Goal: Navigation & Orientation: Find specific page/section

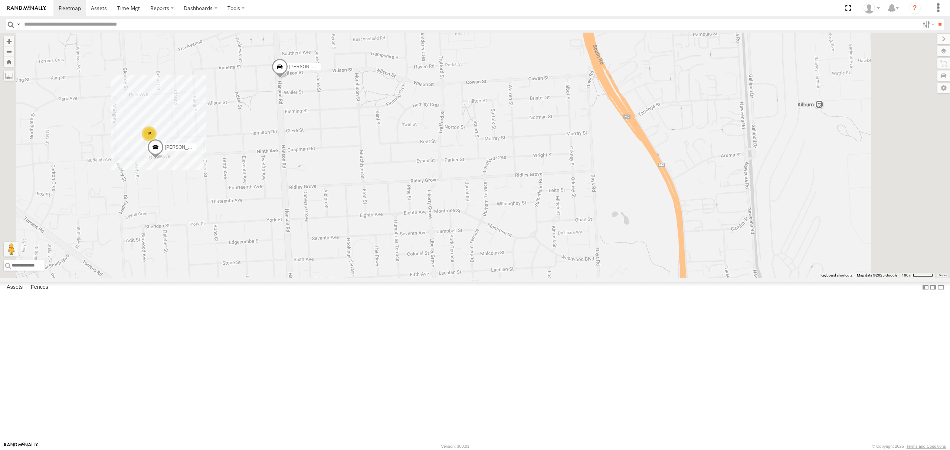
click at [0, 0] on div "All Assets" at bounding box center [0, 0] width 0 height 0
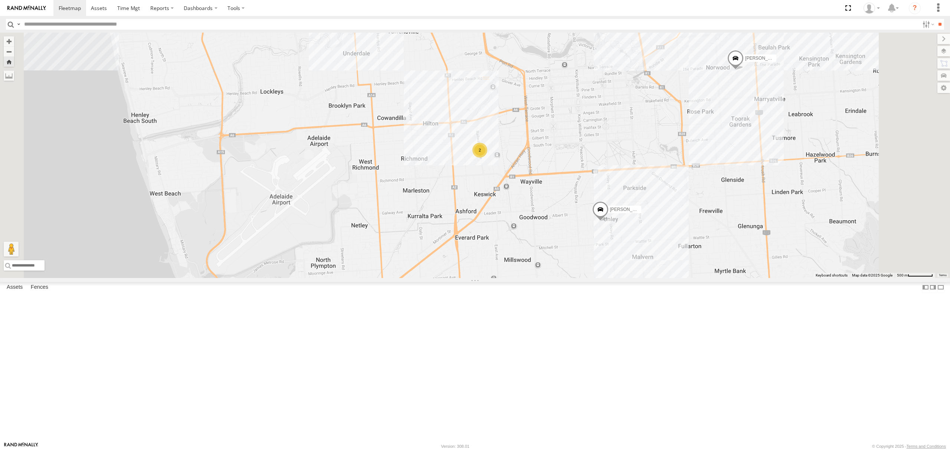
click at [0, 0] on div "SB25LM - (6P HINO) R6 All Assets" at bounding box center [0, 0] width 0 height 0
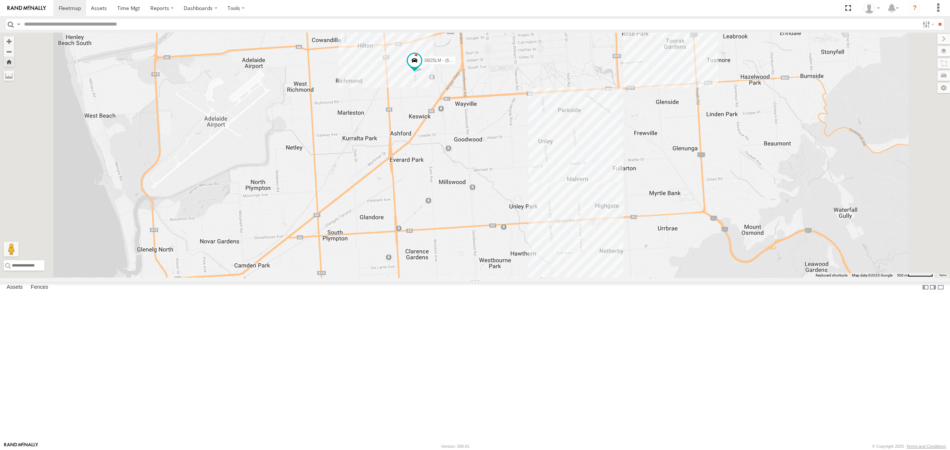
click at [0, 0] on div "All Assets" at bounding box center [0, 0] width 0 height 0
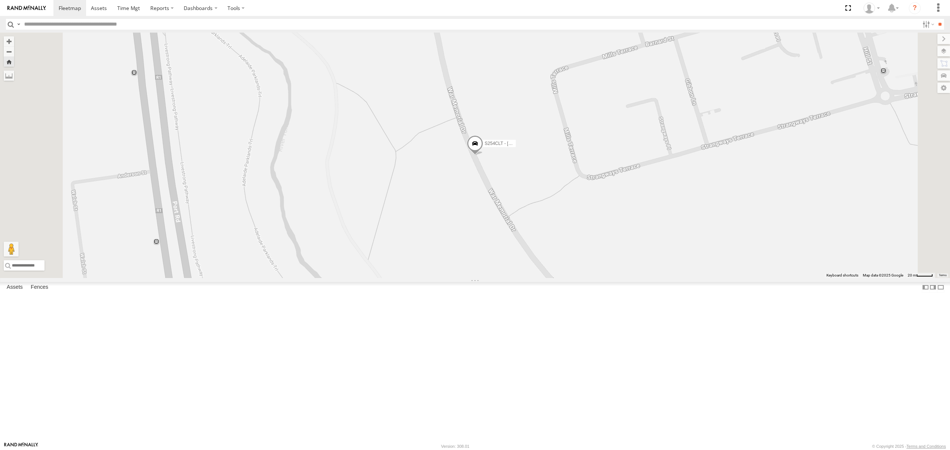
click at [0, 0] on div "All Assets" at bounding box center [0, 0] width 0 height 0
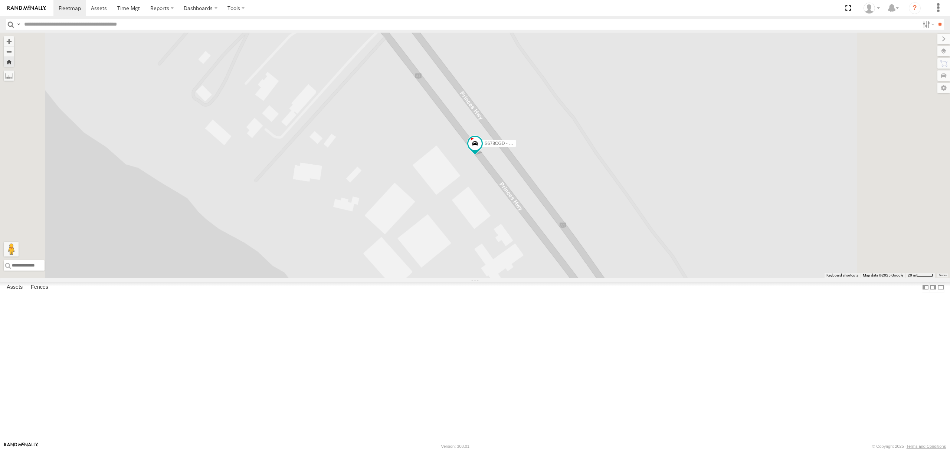
click at [0, 0] on div "S348CAH - [PERSON_NAME] All Assets" at bounding box center [0, 0] width 0 height 0
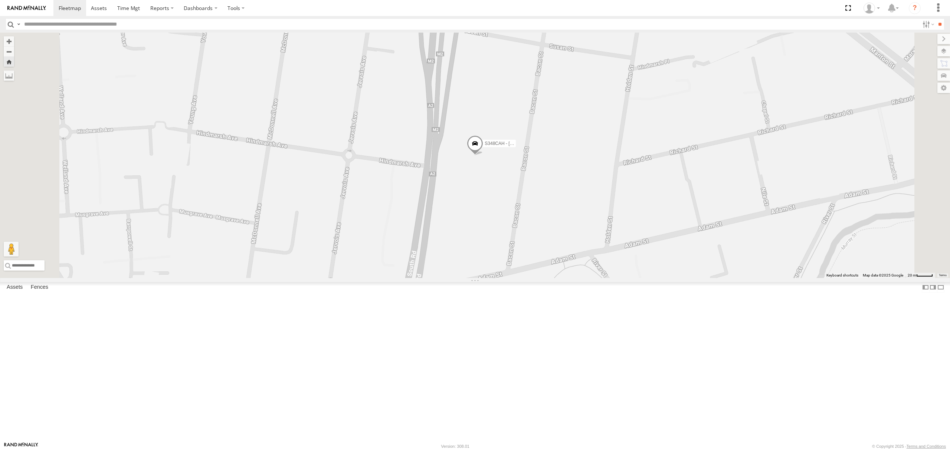
click at [0, 0] on div "All Assets" at bounding box center [0, 0] width 0 height 0
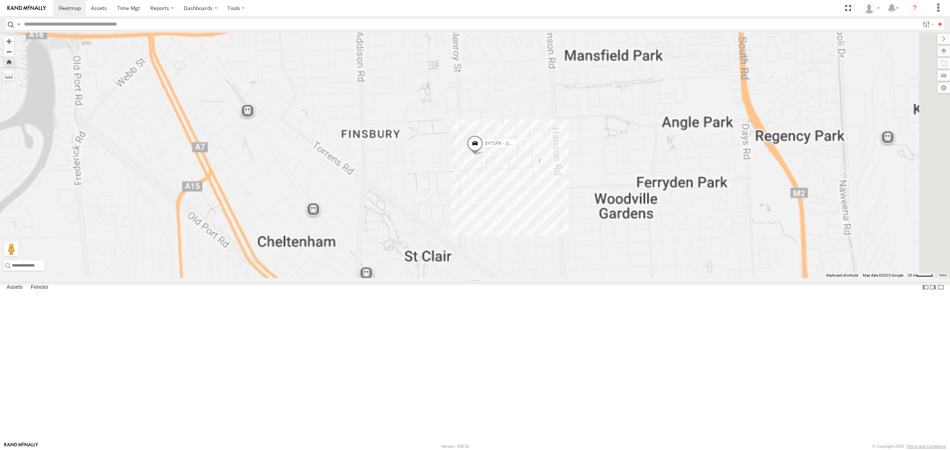
click at [0, 0] on div "S168CSD - Fridge It Spaceship All Assets" at bounding box center [0, 0] width 0 height 0
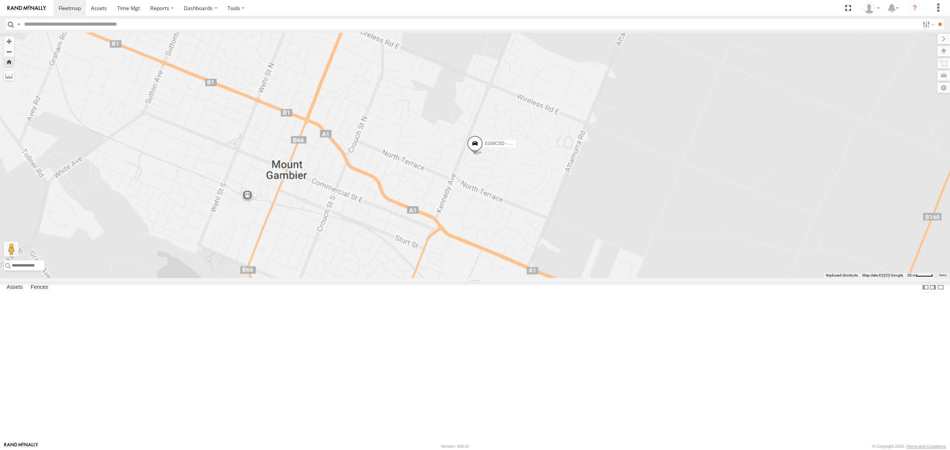
click at [0, 0] on div "S264CKI - Fridge It Crafter" at bounding box center [0, 0] width 0 height 0
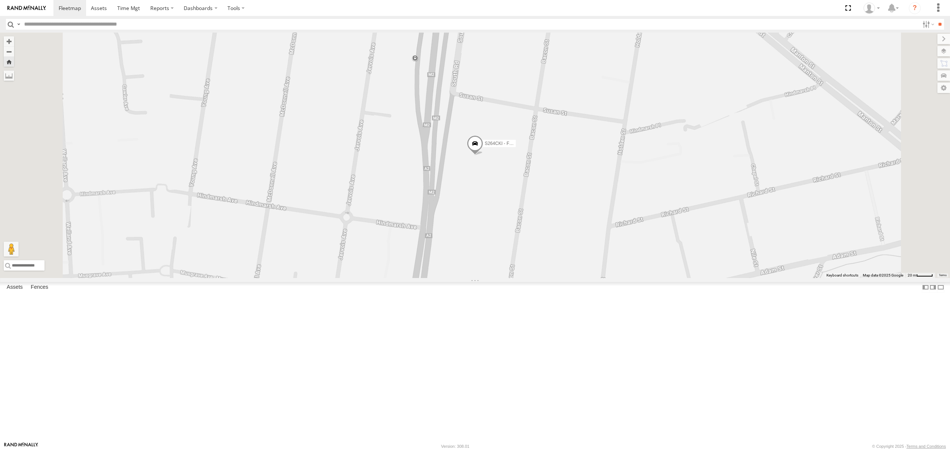
scroll to position [49, 0]
click at [0, 0] on div "SB26LM - (3P HINO) R7 All Assets" at bounding box center [0, 0] width 0 height 0
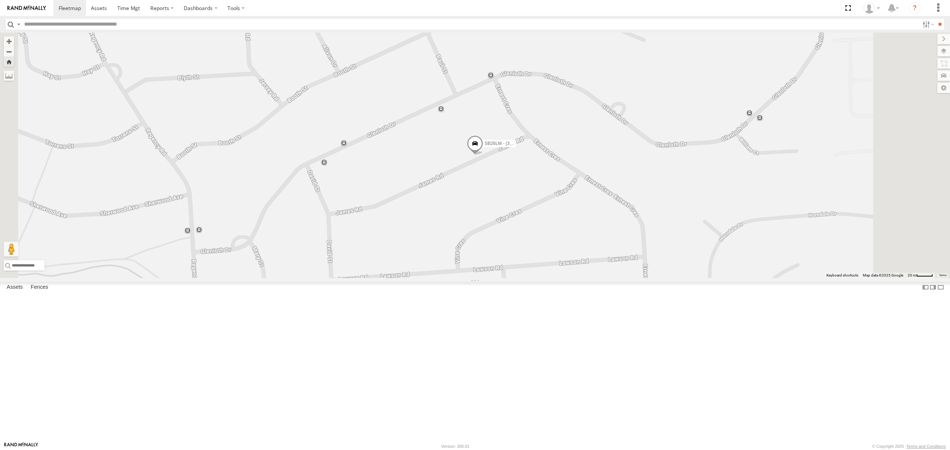
scroll to position [198, 0]
click at [0, 0] on div "[PERSON_NAME]" at bounding box center [0, 0] width 0 height 0
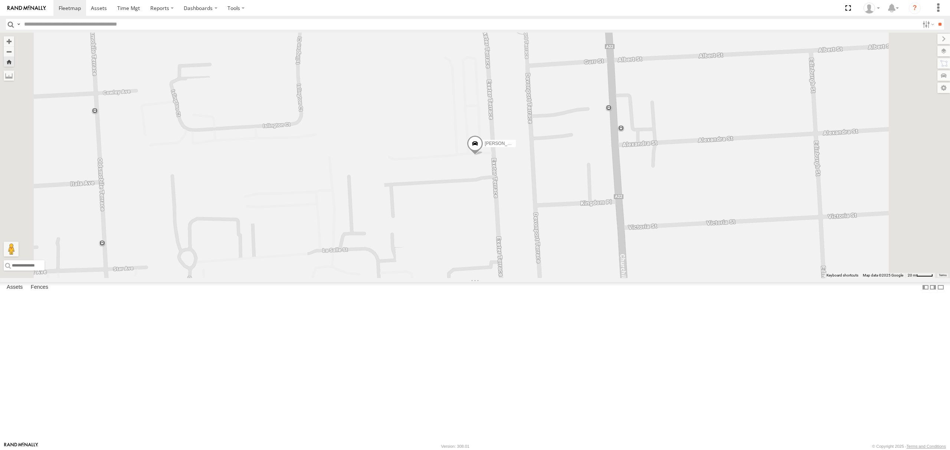
click at [0, 0] on div "All Assets" at bounding box center [0, 0] width 0 height 0
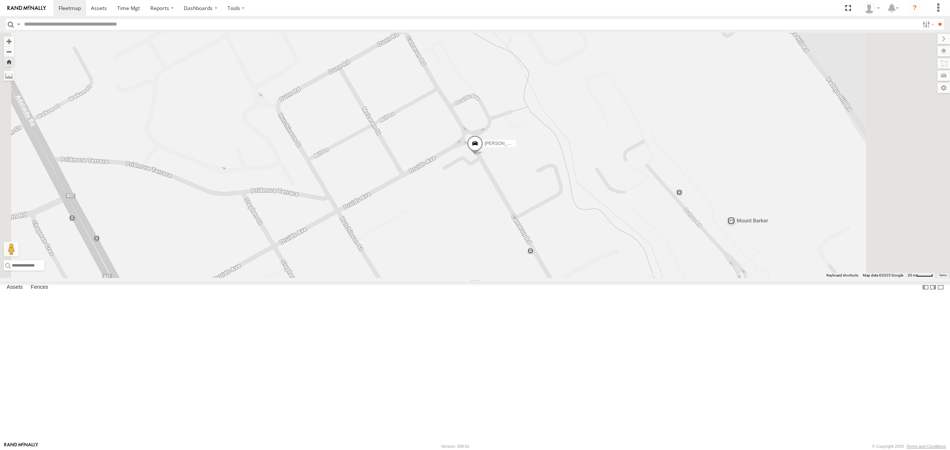
scroll to position [0, 0]
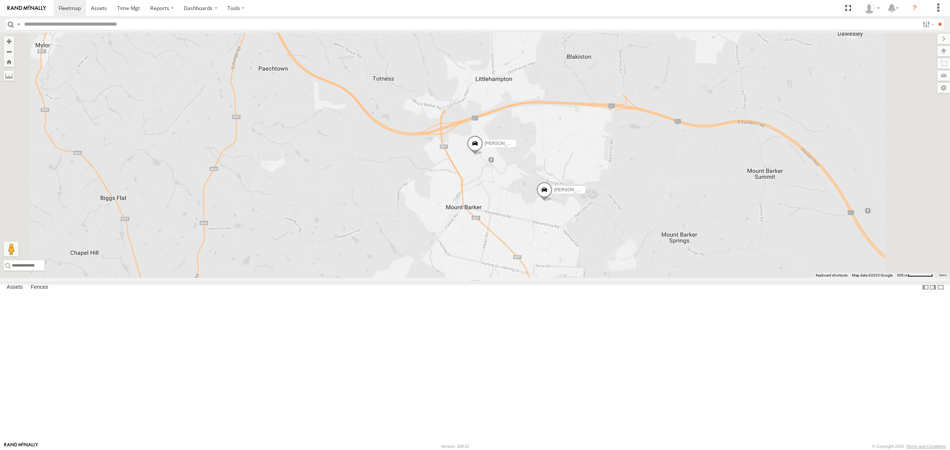
click at [0, 0] on div "All Assets" at bounding box center [0, 0] width 0 height 0
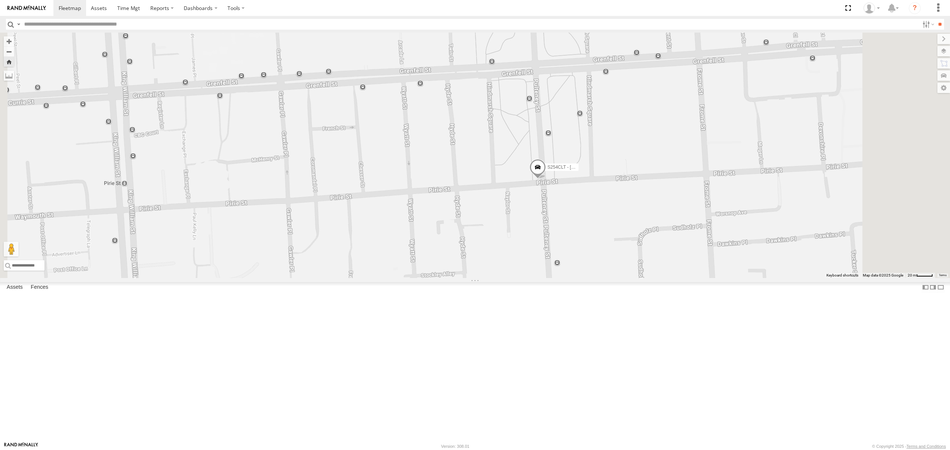
click at [546, 179] on span at bounding box center [538, 169] width 16 height 20
click at [637, 278] on div "S254CLT - [PERSON_NAME] S254CLT - [PERSON_NAME] All Assets Pulteney [GEOGRAPHIC…" at bounding box center [475, 156] width 950 height 246
click at [0, 0] on div "8.8" at bounding box center [0, 0] width 0 height 0
click at [0, 0] on div "S168CSD - Fridge It Spaceship All Assets" at bounding box center [0, 0] width 0 height 0
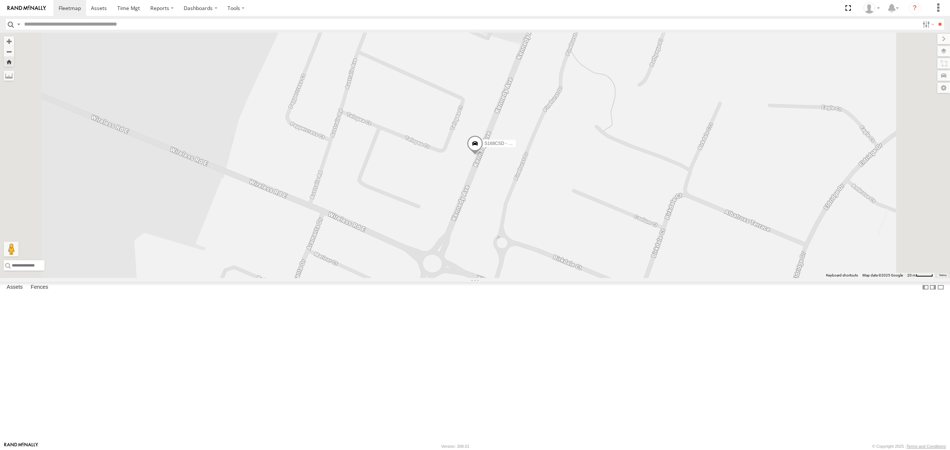
click at [0, 0] on div "S678CGD - Fridge It Sprinter" at bounding box center [0, 0] width 0 height 0
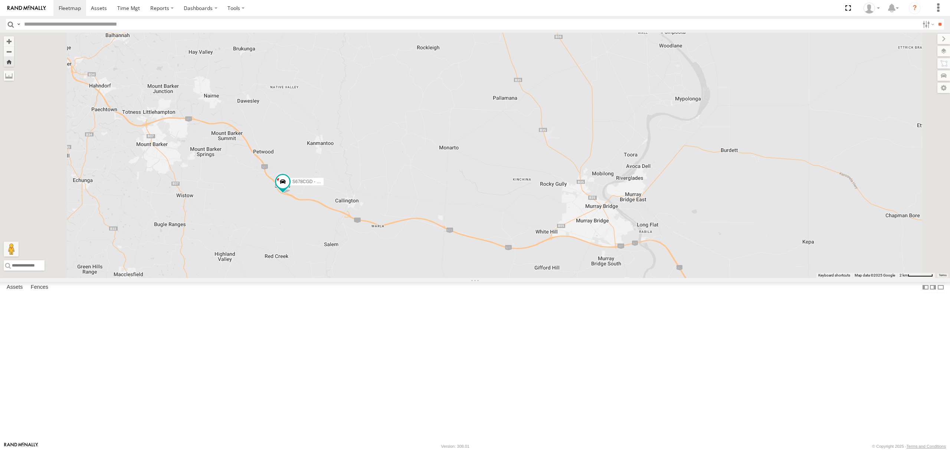
scroll to position [99, 0]
click at [0, 0] on div "SB26LM - (3P HINO) R7" at bounding box center [0, 0] width 0 height 0
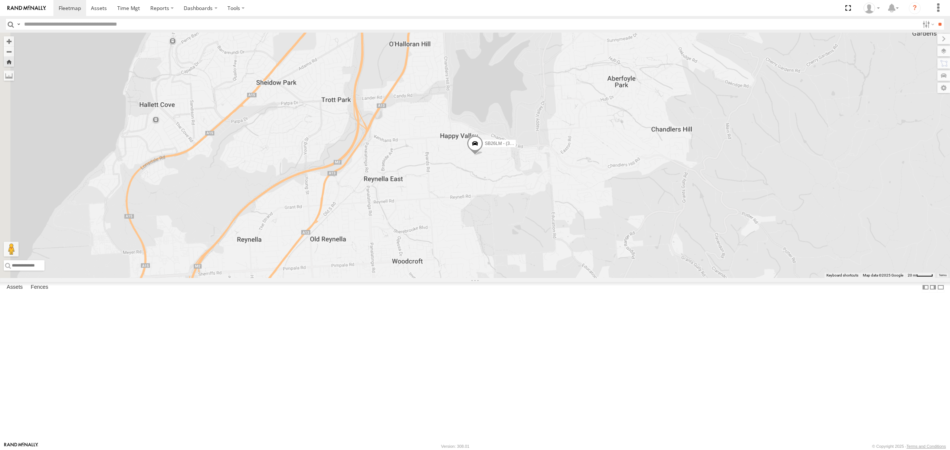
click at [0, 0] on div "S264CKI - Fridge It Crafter" at bounding box center [0, 0] width 0 height 0
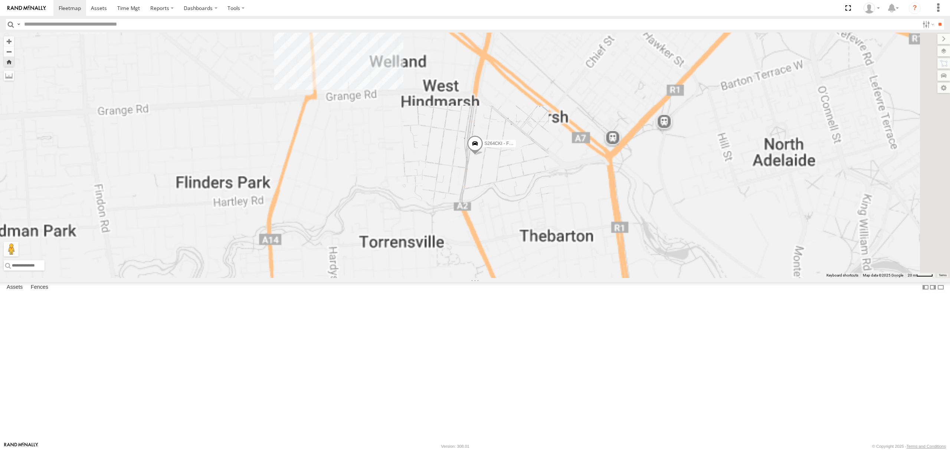
click at [0, 0] on div "All Assets" at bounding box center [0, 0] width 0 height 0
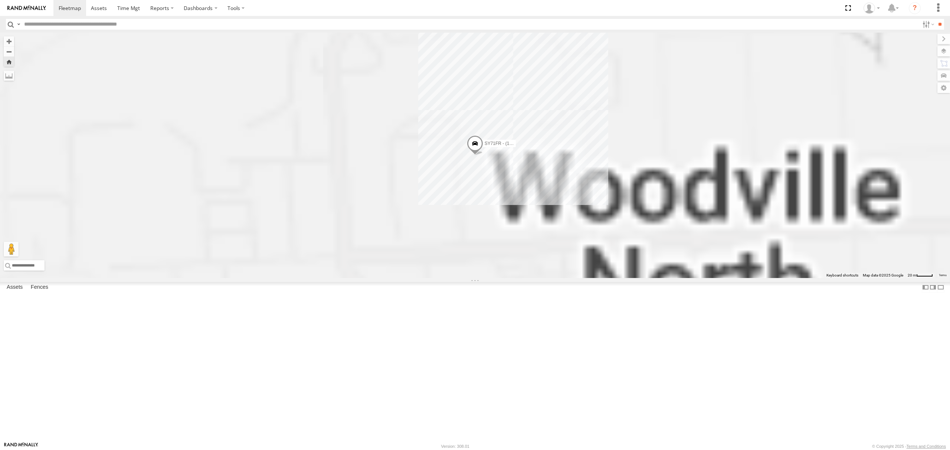
click at [0, 0] on div "SB25LM - (6P HINO) R6 All Assets" at bounding box center [0, 0] width 0 height 0
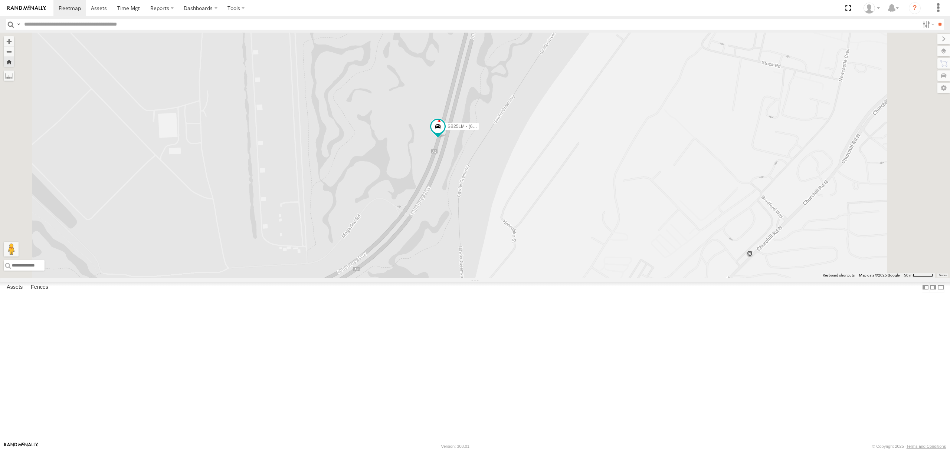
click at [0, 0] on div "S348CAH - [PERSON_NAME] All Assets" at bounding box center [0, 0] width 0 height 0
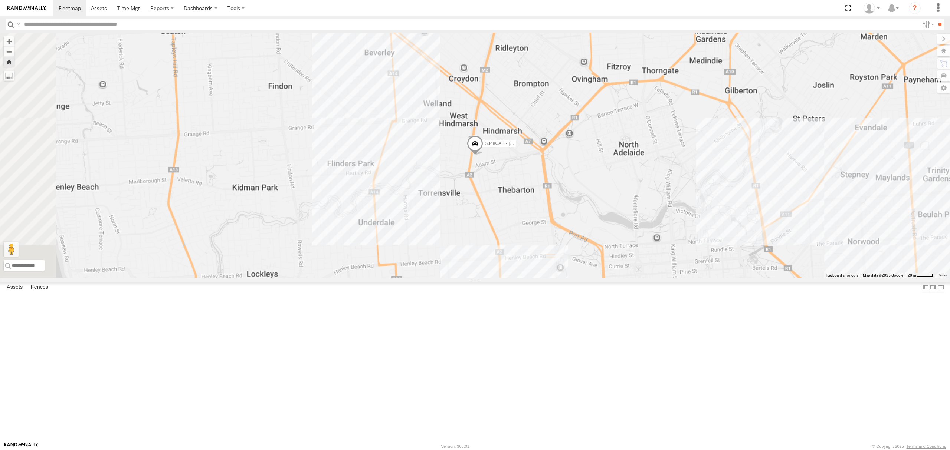
scroll to position [0, 0]
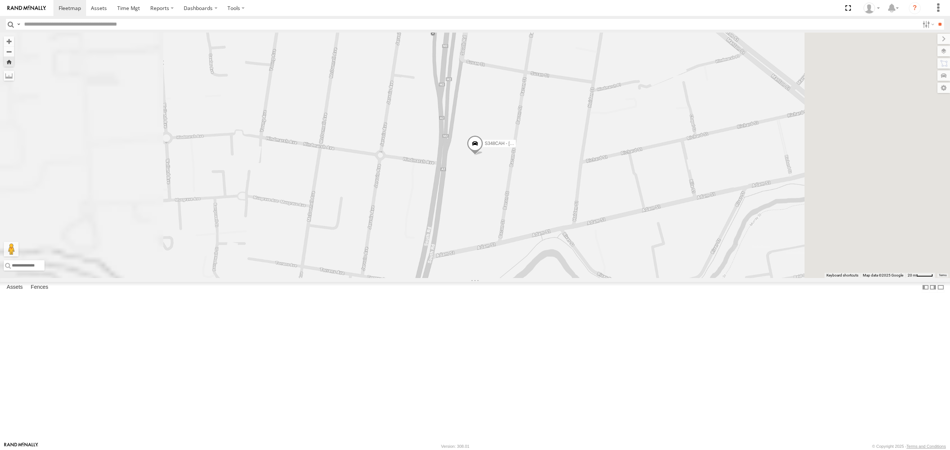
click at [0, 0] on div "All Assets" at bounding box center [0, 0] width 0 height 0
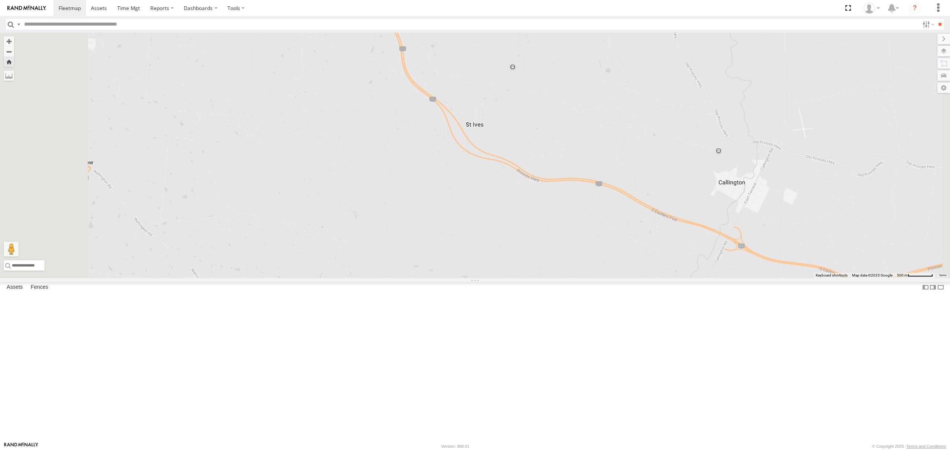
click at [0, 0] on div "S254CLT - [PERSON_NAME]" at bounding box center [0, 0] width 0 height 0
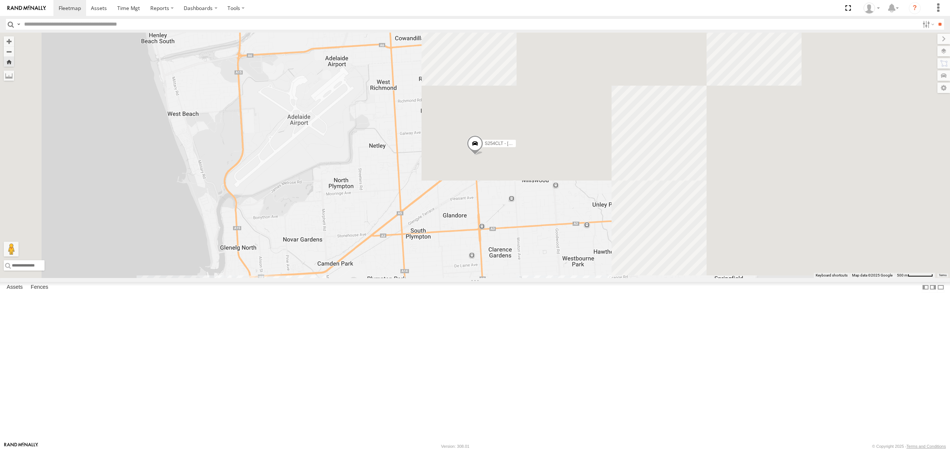
click at [0, 0] on div "All Assets" at bounding box center [0, 0] width 0 height 0
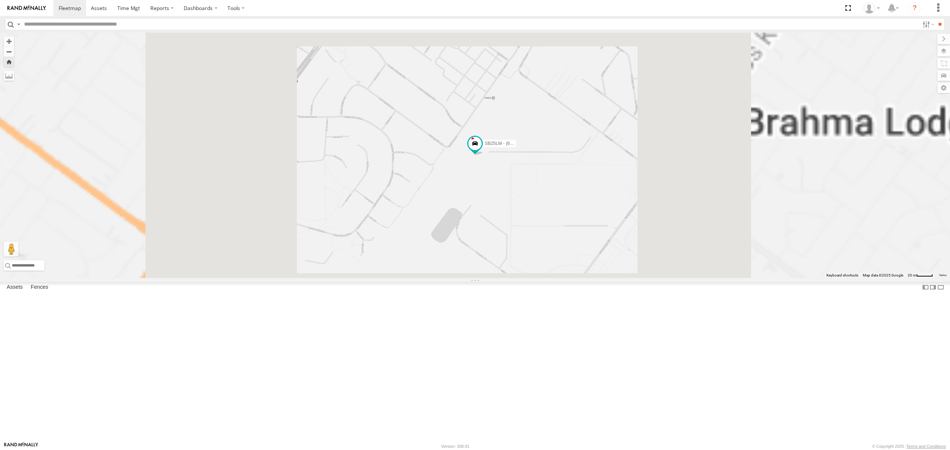
click at [0, 0] on div "All Assets" at bounding box center [0, 0] width 0 height 0
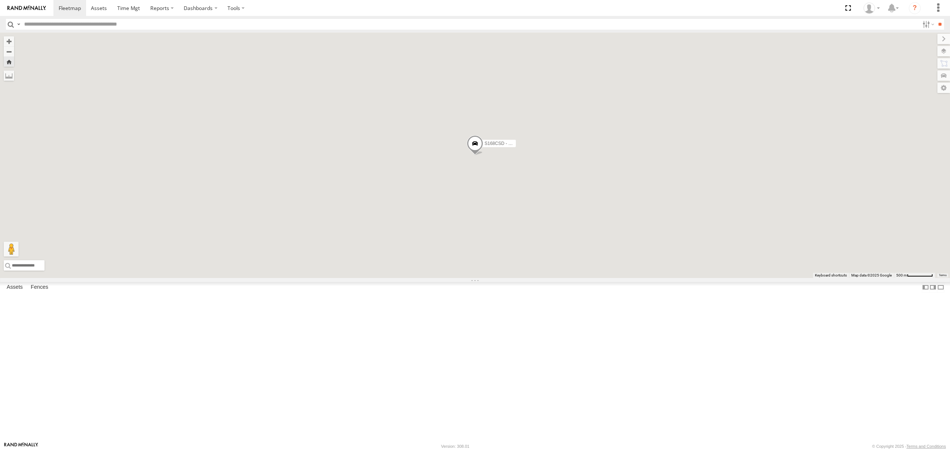
drag, startPoint x: 62, startPoint y: 94, endPoint x: 197, endPoint y: 109, distance: 135.9
click at [0, 0] on div "All Assets" at bounding box center [0, 0] width 0 height 0
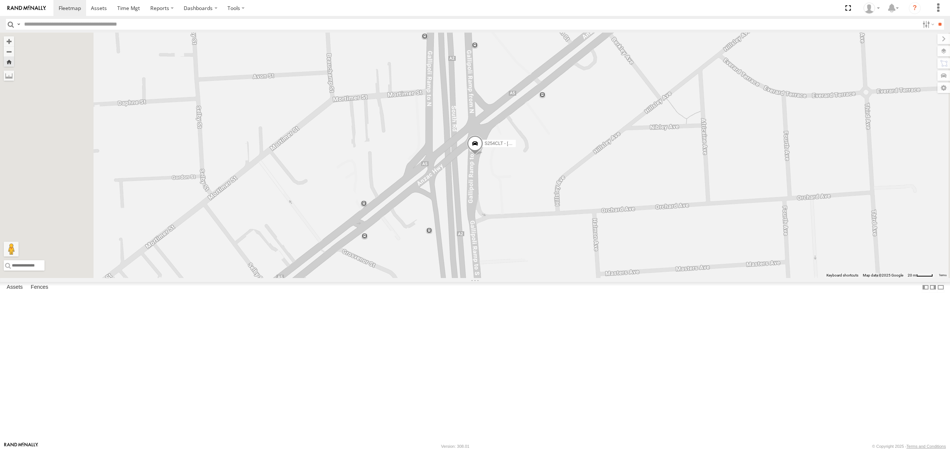
click at [0, 0] on div "S168CSD - Fridge It Spaceship All Assets" at bounding box center [0, 0] width 0 height 0
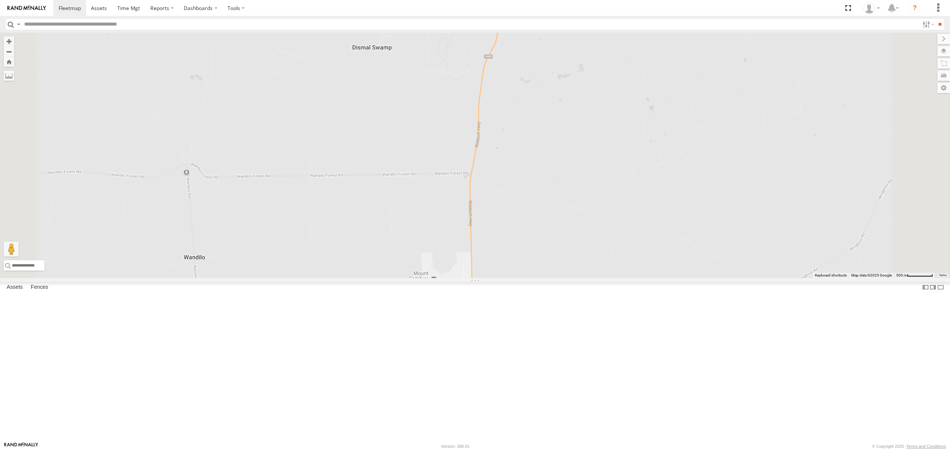
click at [0, 0] on div "SB25LM - (6P HINO) R6 All Assets" at bounding box center [0, 0] width 0 height 0
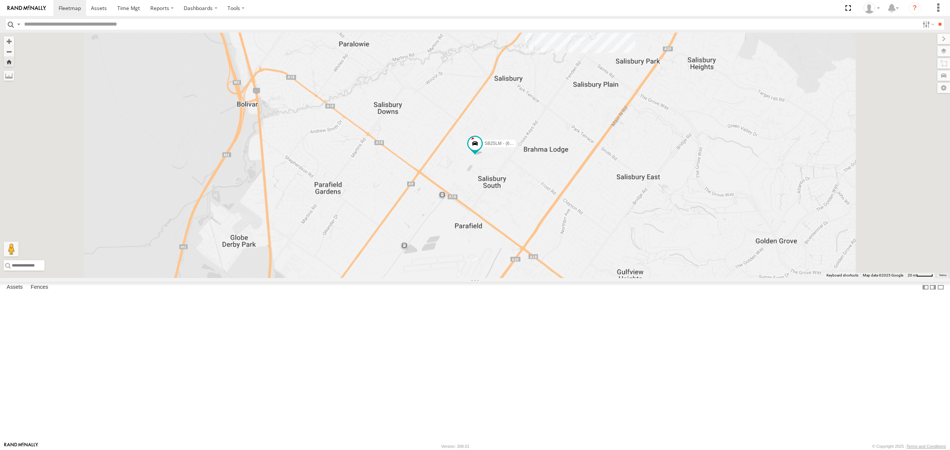
click at [0, 0] on div "S254CLT - [PERSON_NAME]" at bounding box center [0, 0] width 0 height 0
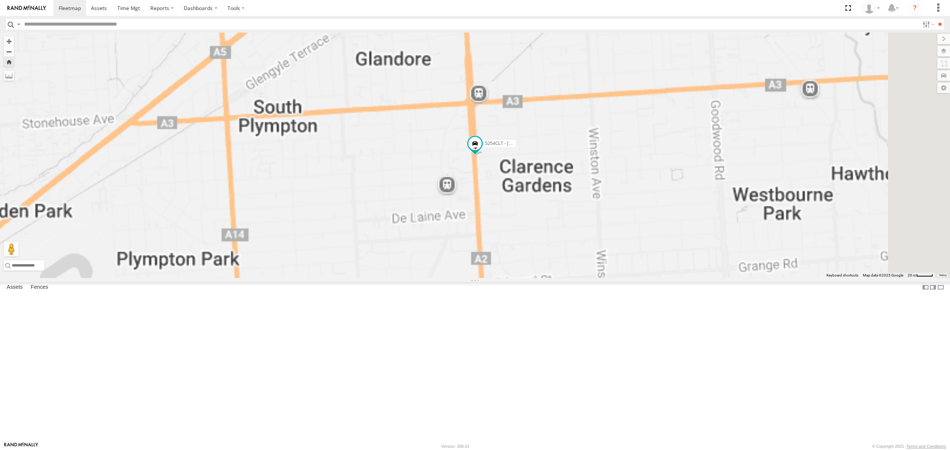
click at [0, 0] on div "All Assets" at bounding box center [0, 0] width 0 height 0
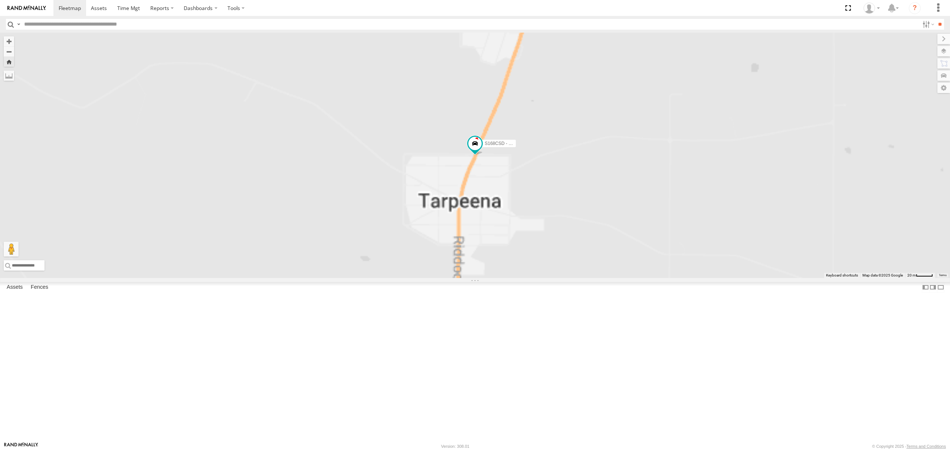
click at [0, 0] on div "S678CGD - Fridge It Sprinter" at bounding box center [0, 0] width 0 height 0
